Goal: Information Seeking & Learning: Learn about a topic

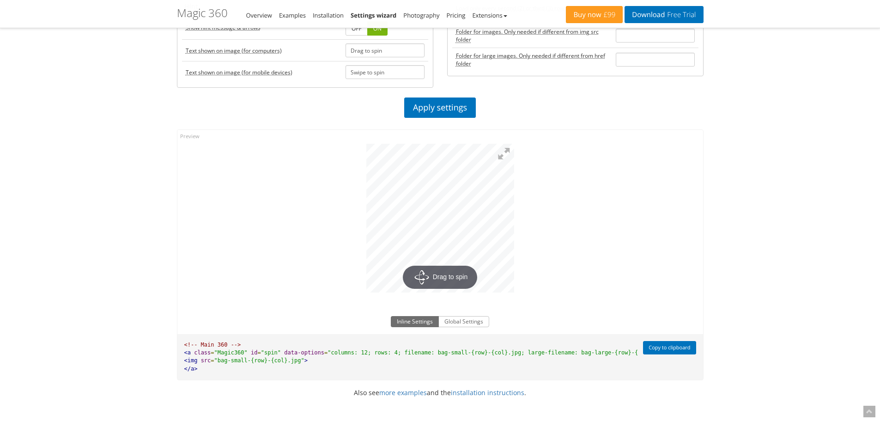
scroll to position [691, 0]
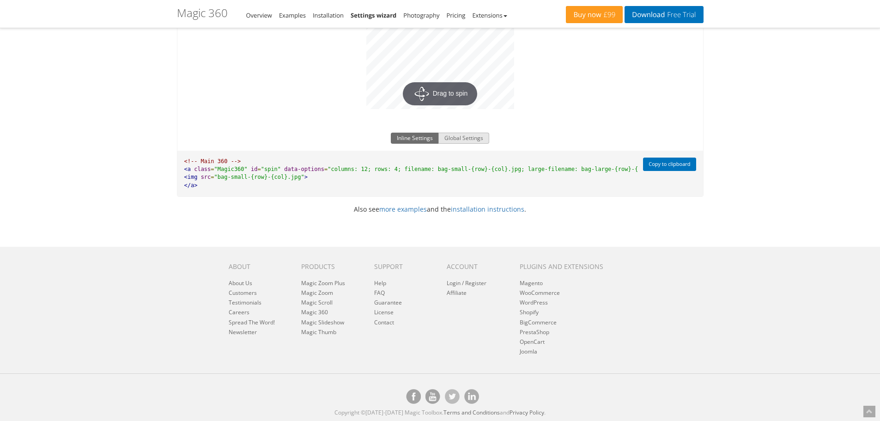
click at [456, 133] on button "Global Settings" at bounding box center [463, 138] width 51 height 11
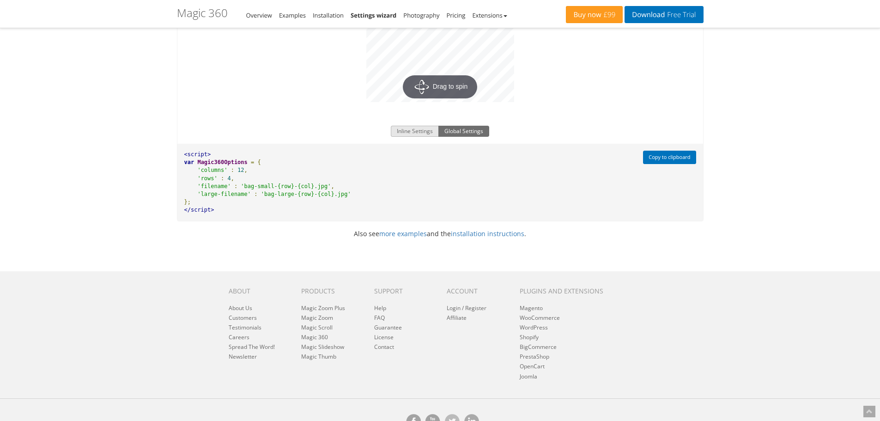
click at [427, 131] on button "Inline Settings" at bounding box center [415, 131] width 48 height 11
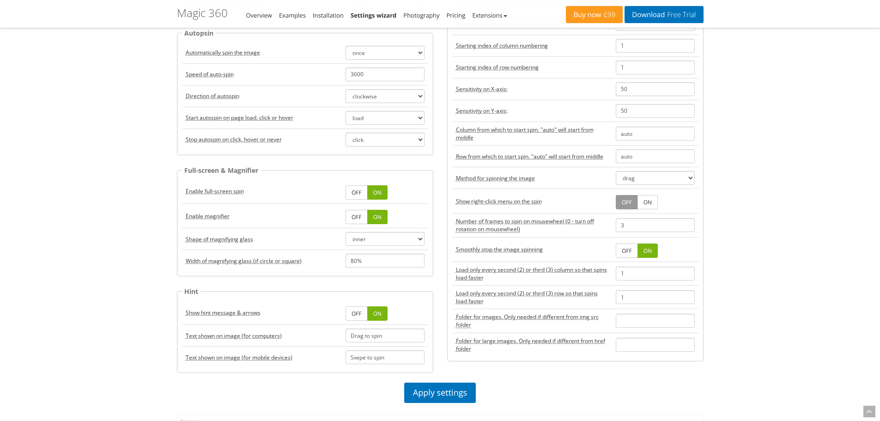
scroll to position [0, 0]
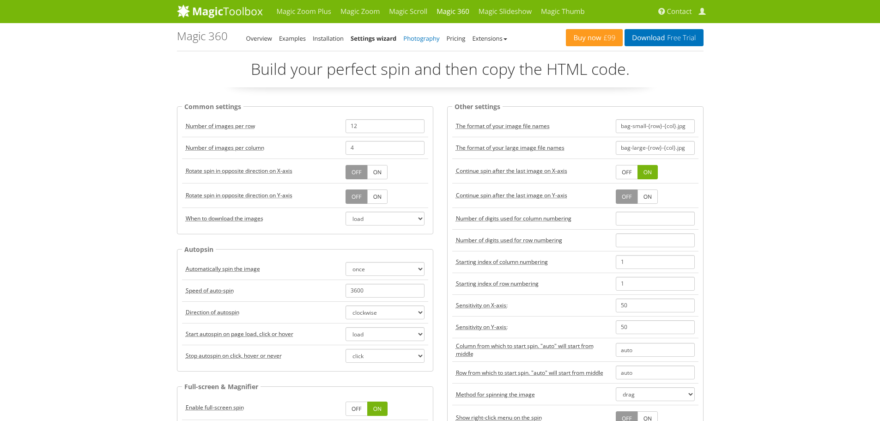
click at [433, 37] on link "Photography" at bounding box center [421, 38] width 36 height 8
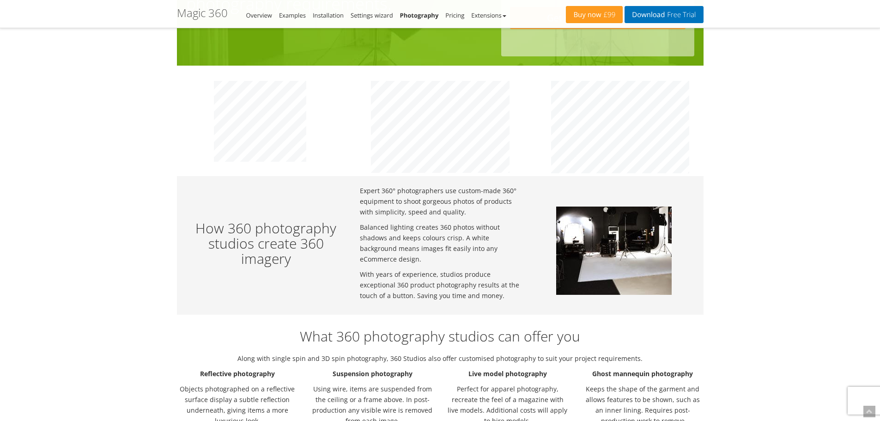
scroll to position [323, 0]
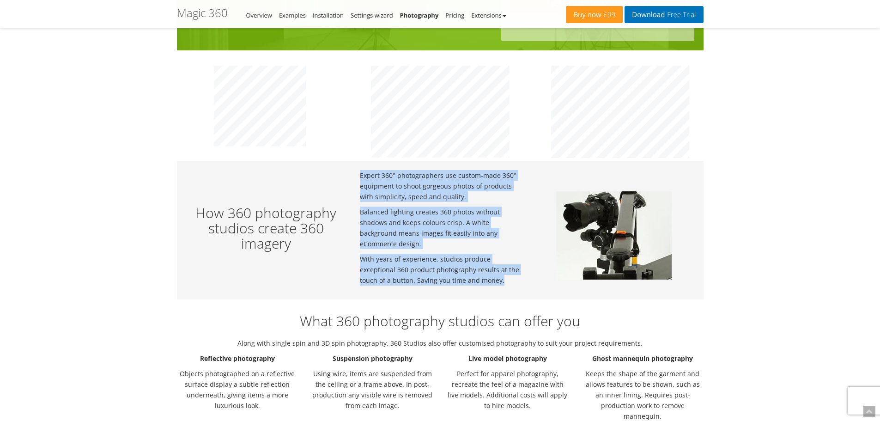
drag, startPoint x: 358, startPoint y: 172, endPoint x: 515, endPoint y: 281, distance: 190.9
click at [515, 281] on div "Expert 360° photographers use custom-made 360° equipment to shoot gorgeous phot…" at bounding box center [440, 230] width 174 height 120
copy div "Expert 360° photographers use custom-made 360° equipment to shoot gorgeous phot…"
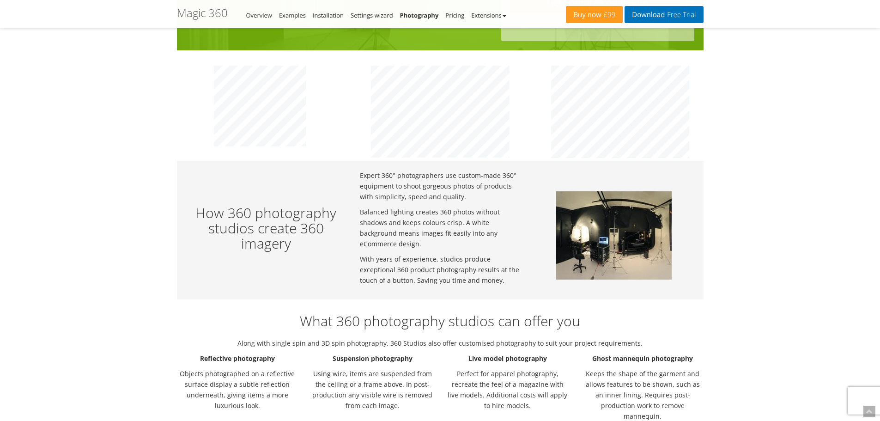
click at [532, 250] on div at bounding box center [614, 229] width 174 height 119
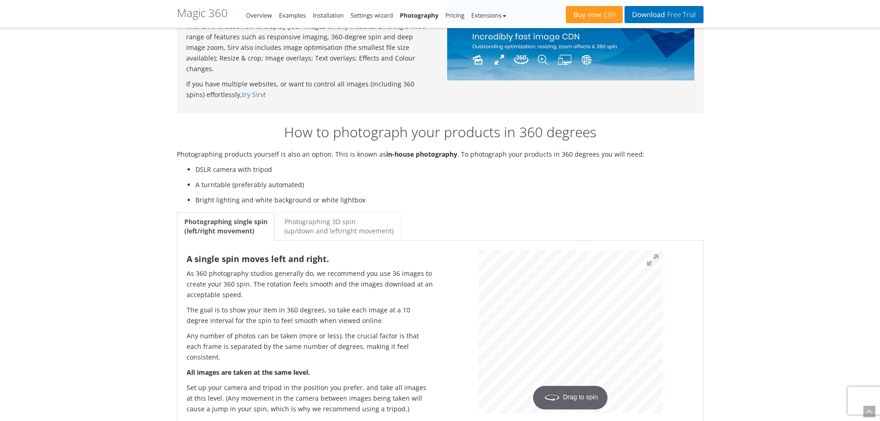
scroll to position [1016, 0]
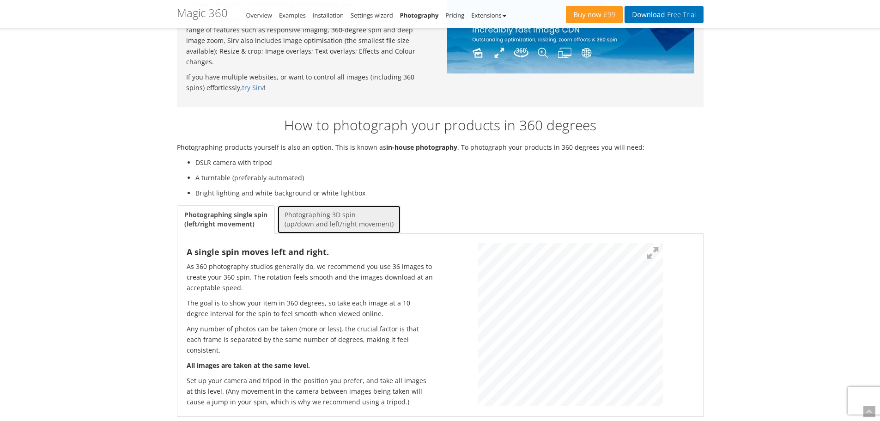
click at [337, 205] on link "Photographing 3D spin (up/down and left/right movement)" at bounding box center [339, 219] width 124 height 29
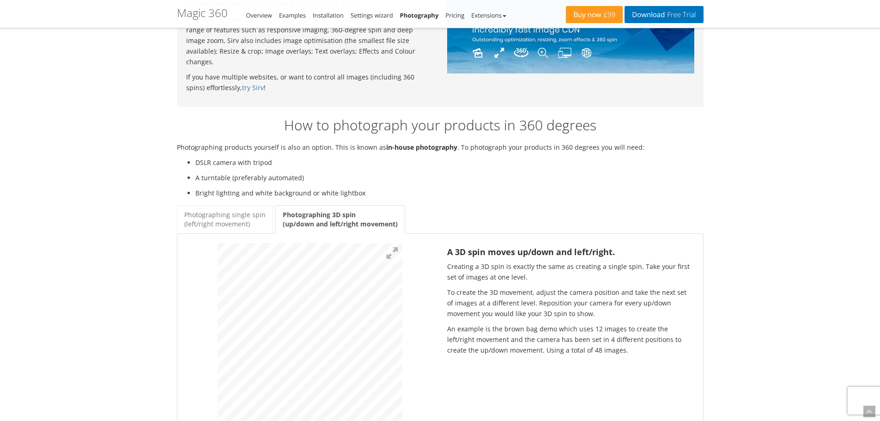
click at [236, 205] on link "Photographing single spin (left/right movement)" at bounding box center [225, 219] width 96 height 29
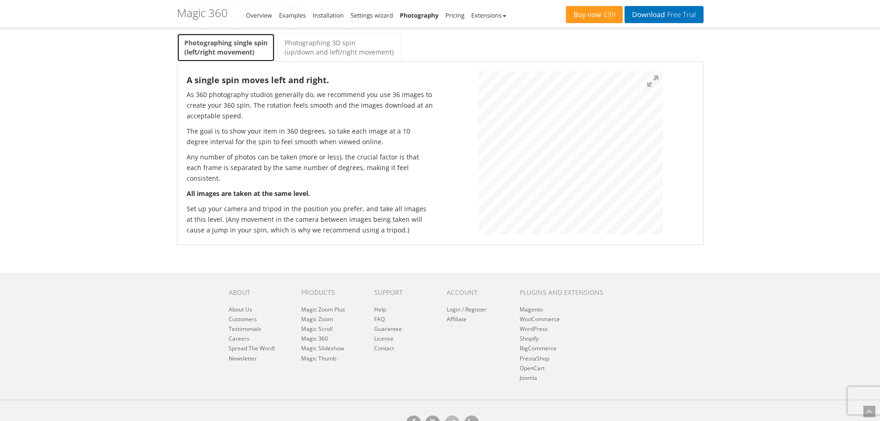
scroll to position [1190, 0]
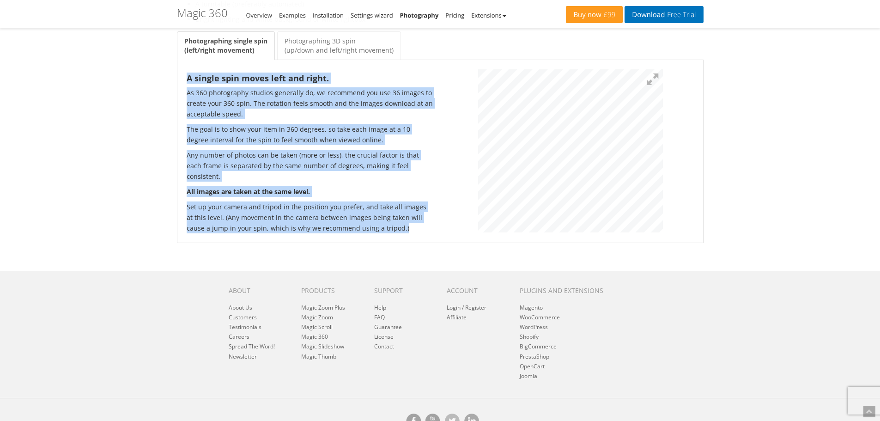
drag, startPoint x: 379, startPoint y: 203, endPoint x: 181, endPoint y: 58, distance: 245.8
click at [181, 69] on div "A single spin moves left and right. As 360 photography studios generally do, we…" at bounding box center [310, 153] width 261 height 169
copy div "A single spin moves left and right. As 360 photography studios generally do, we…"
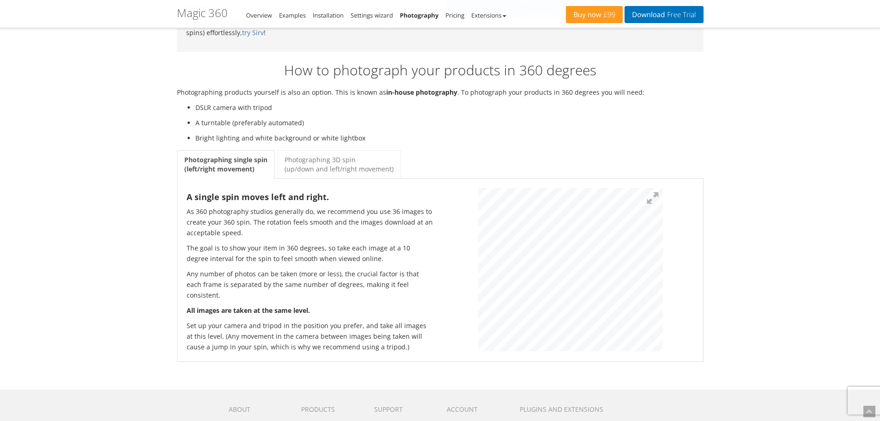
scroll to position [1051, 0]
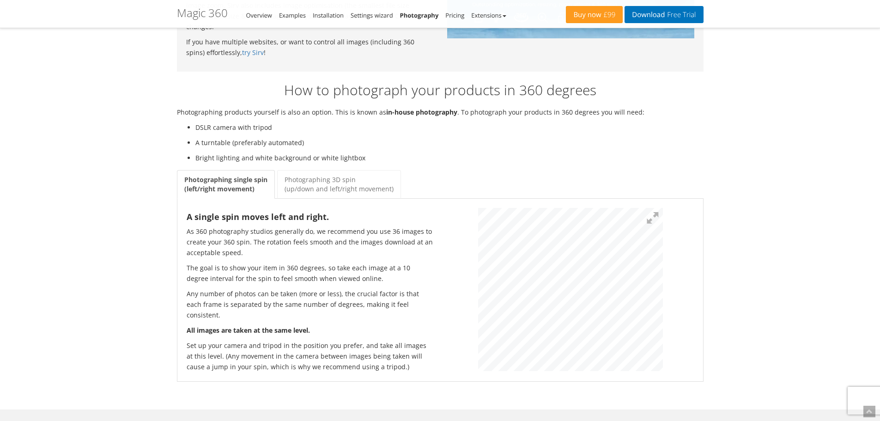
click at [694, 219] on div at bounding box center [570, 291] width 261 height 166
click at [586, 254] on img at bounding box center [691, 184] width 502 height 443
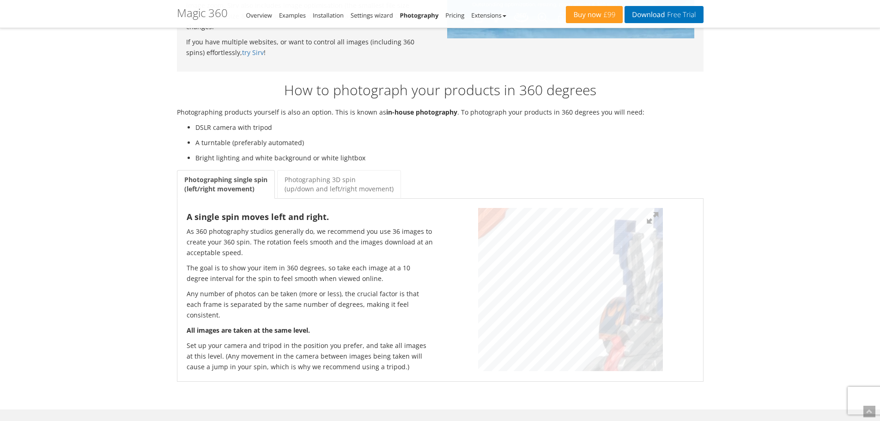
click at [586, 254] on img at bounding box center [691, 184] width 502 height 443
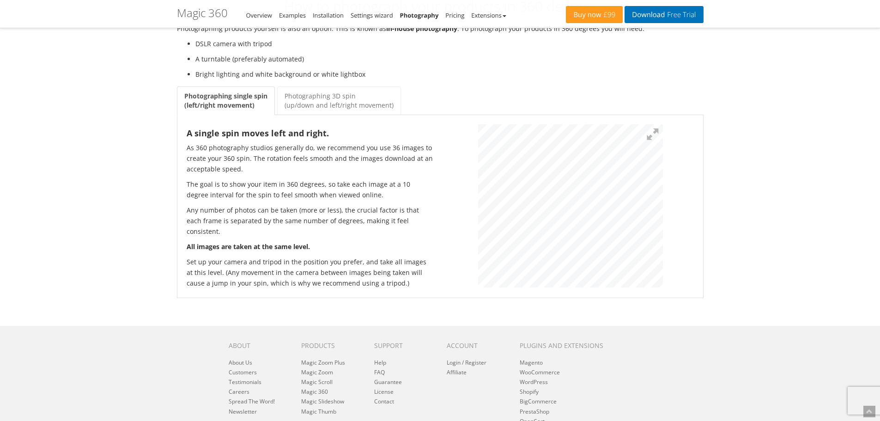
scroll to position [1144, 0]
